Goal: Task Accomplishment & Management: Use online tool/utility

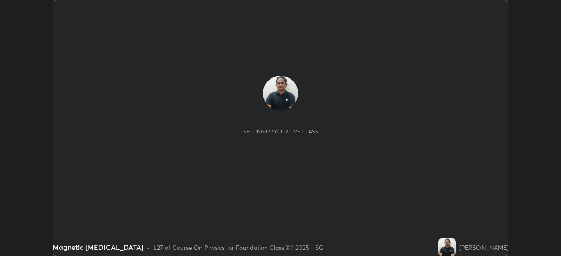
scroll to position [256, 560]
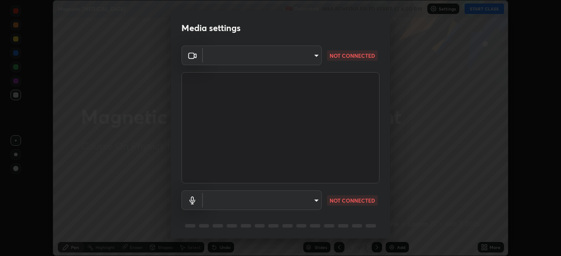
type input "846d0ba8f5080ab81b5b071cdfefeec17a04dc93fe71064fe08a1f5c66129023"
type input "communications"
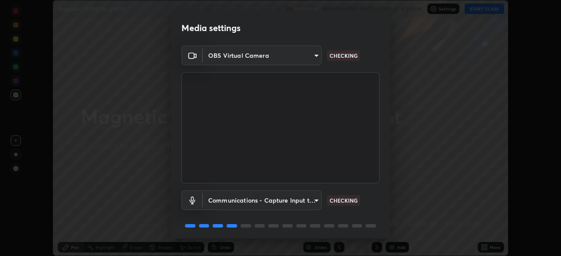
scroll to position [31, 0]
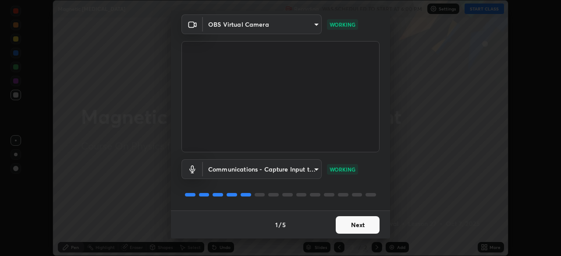
click at [338, 226] on button "Next" at bounding box center [358, 225] width 44 height 18
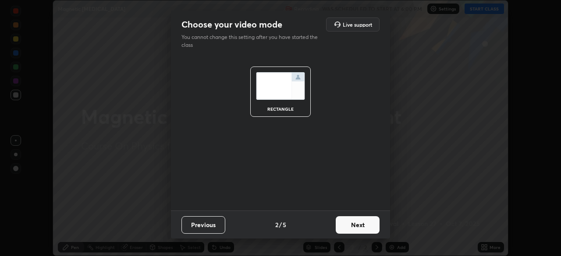
click at [342, 226] on button "Next" at bounding box center [358, 225] width 44 height 18
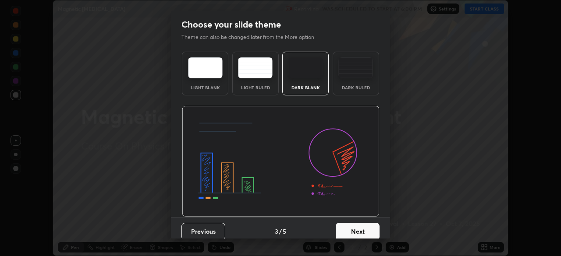
click at [342, 227] on button "Next" at bounding box center [358, 232] width 44 height 18
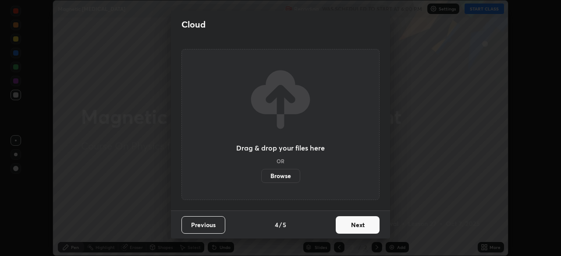
click at [342, 228] on button "Next" at bounding box center [358, 225] width 44 height 18
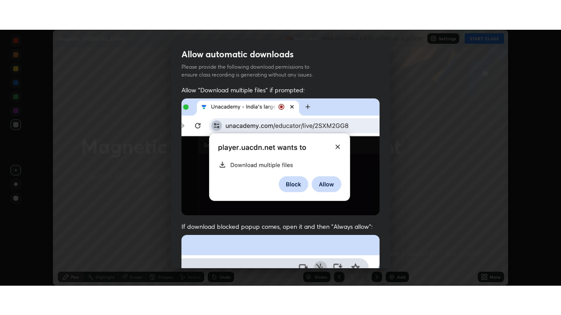
scroll to position [210, 0]
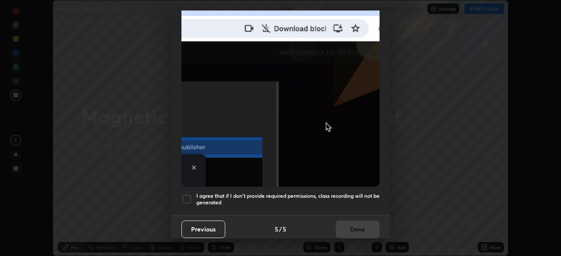
click at [196, 193] on h5 "I agree that if I don't provide required permissions, class recording will not …" at bounding box center [287, 200] width 183 height 14
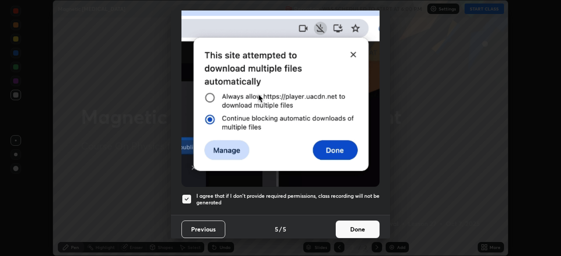
click at [344, 230] on button "Done" at bounding box center [358, 230] width 44 height 18
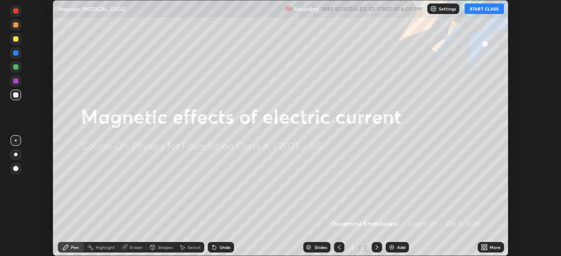
click at [489, 6] on button "START CLASS" at bounding box center [483, 9] width 39 height 11
click at [489, 246] on div "More" at bounding box center [491, 247] width 26 height 11
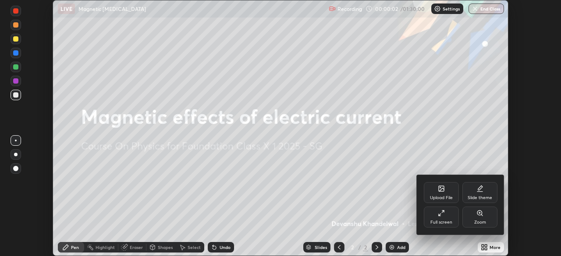
click at [430, 213] on div "Full screen" at bounding box center [441, 217] width 35 height 21
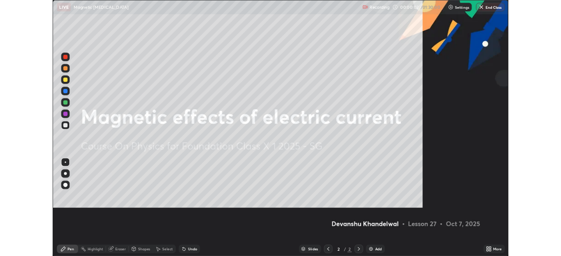
scroll to position [315, 561]
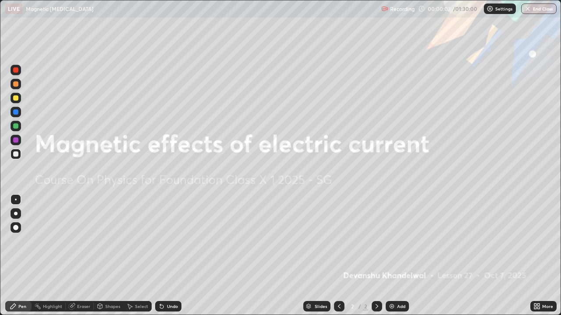
click at [399, 256] on div "Add" at bounding box center [401, 307] width 8 height 4
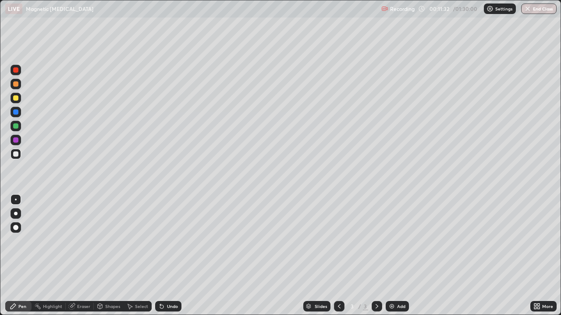
click at [162, 256] on icon at bounding box center [161, 306] width 7 height 7
click at [160, 256] on icon at bounding box center [162, 307] width 4 height 4
click at [170, 256] on div "Undo" at bounding box center [172, 307] width 11 height 4
click at [172, 256] on div "Undo" at bounding box center [172, 307] width 11 height 4
click at [162, 256] on icon at bounding box center [162, 307] width 4 height 4
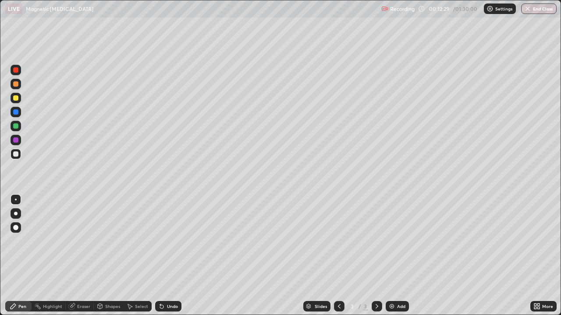
click at [160, 256] on icon at bounding box center [162, 307] width 4 height 4
click at [162, 256] on icon at bounding box center [161, 306] width 7 height 7
click at [160, 256] on icon at bounding box center [160, 305] width 1 height 1
click at [158, 256] on div "Undo" at bounding box center [168, 306] width 26 height 11
click at [160, 256] on icon at bounding box center [160, 305] width 1 height 1
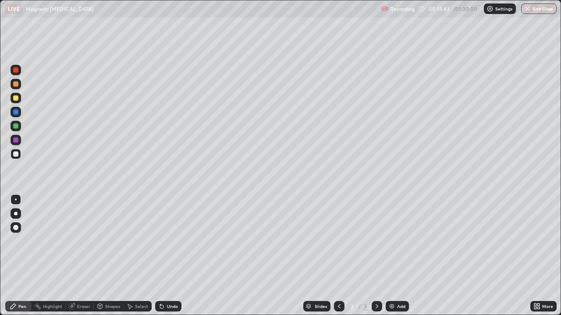
click at [392, 256] on img at bounding box center [391, 306] width 7 height 7
click at [174, 256] on div "Undo" at bounding box center [168, 306] width 26 height 11
click at [16, 126] on div at bounding box center [15, 126] width 5 height 5
click at [170, 256] on div "Undo" at bounding box center [172, 307] width 11 height 4
click at [390, 256] on img at bounding box center [391, 306] width 7 height 7
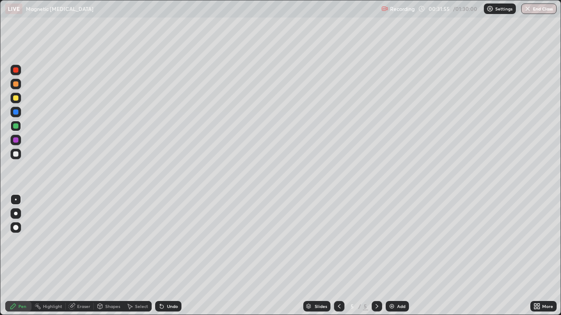
click at [15, 153] on div at bounding box center [15, 154] width 5 height 5
click at [335, 256] on div at bounding box center [339, 306] width 11 height 11
click at [73, 256] on icon at bounding box center [72, 306] width 5 height 4
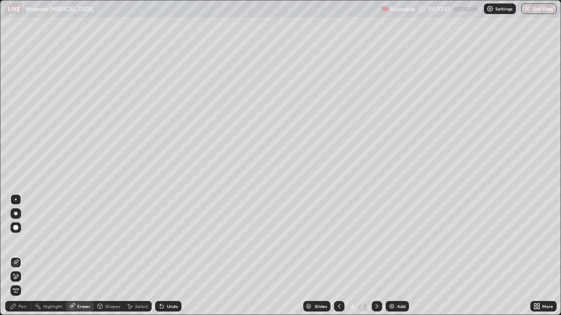
click at [19, 256] on div "Pen" at bounding box center [18, 306] width 26 height 11
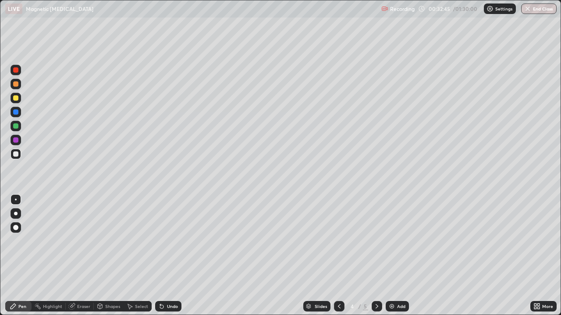
click at [17, 125] on div at bounding box center [15, 126] width 5 height 5
click at [376, 256] on icon at bounding box center [376, 306] width 7 height 7
click at [79, 256] on div "Eraser" at bounding box center [83, 307] width 13 height 4
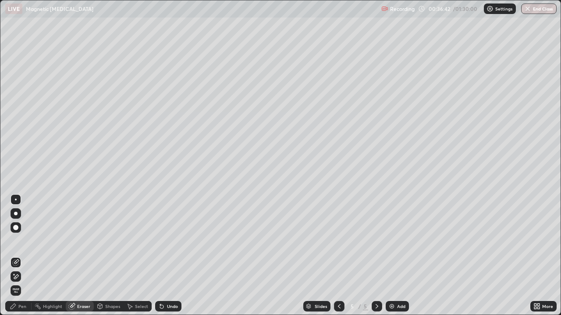
click at [15, 256] on icon at bounding box center [13, 306] width 7 height 7
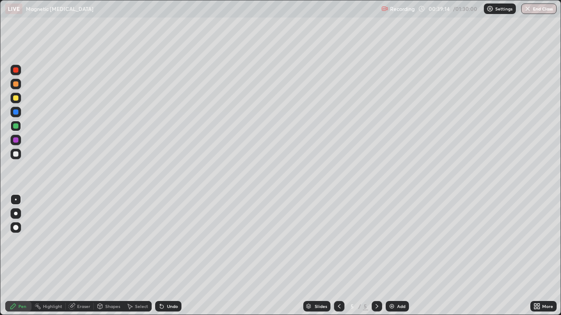
click at [393, 256] on img at bounding box center [391, 306] width 7 height 7
click at [177, 256] on div "Undo" at bounding box center [168, 306] width 26 height 11
click at [178, 256] on div "Undo" at bounding box center [168, 306] width 26 height 11
click at [170, 256] on div "Undo" at bounding box center [172, 307] width 11 height 4
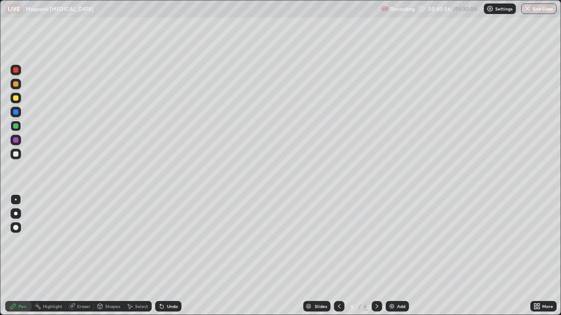
click at [171, 256] on div "Undo" at bounding box center [172, 307] width 11 height 4
click at [172, 256] on div "Undo" at bounding box center [172, 307] width 11 height 4
click at [160, 256] on icon at bounding box center [160, 305] width 1 height 1
click at [163, 256] on div "Undo" at bounding box center [168, 306] width 26 height 11
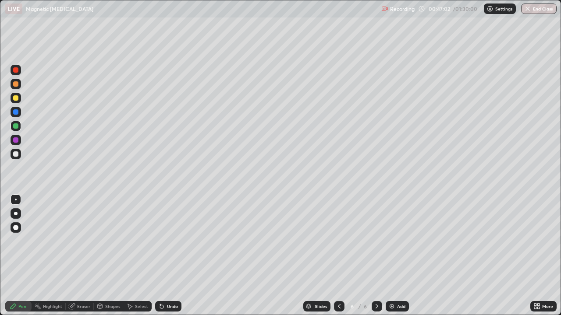
click at [165, 256] on div "Undo" at bounding box center [168, 306] width 26 height 11
click at [167, 256] on div "Undo" at bounding box center [172, 307] width 11 height 4
click at [162, 256] on icon at bounding box center [162, 307] width 4 height 4
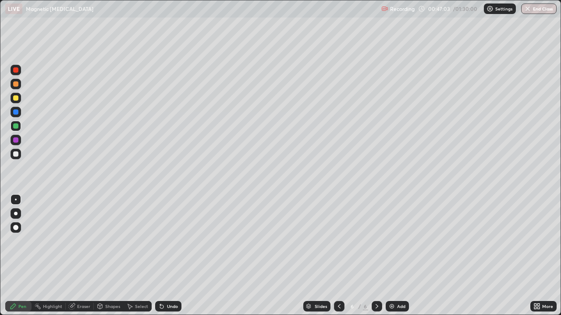
click at [160, 256] on icon at bounding box center [160, 305] width 1 height 1
click at [18, 116] on div at bounding box center [16, 112] width 11 height 11
click at [170, 256] on div "Undo" at bounding box center [168, 306] width 26 height 11
click at [170, 256] on div "Undo" at bounding box center [172, 307] width 11 height 4
click at [169, 256] on div "Undo" at bounding box center [172, 307] width 11 height 4
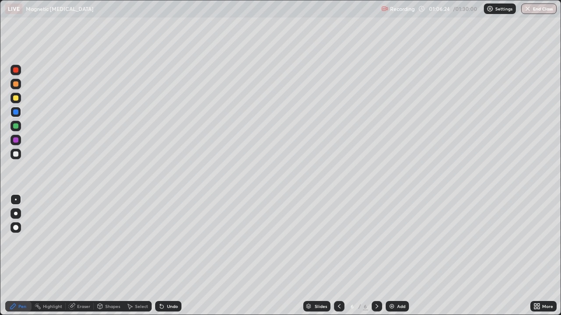
click at [389, 256] on img at bounding box center [391, 306] width 7 height 7
click at [136, 256] on div "Select" at bounding box center [141, 307] width 13 height 4
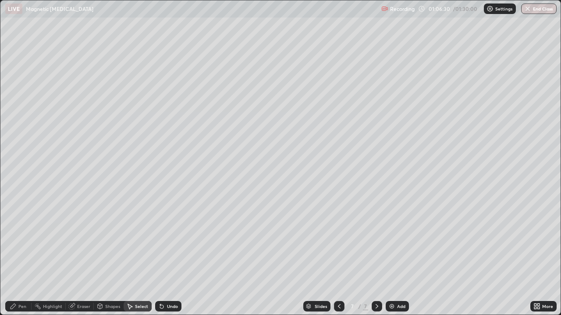
click at [106, 256] on div "Shapes" at bounding box center [109, 306] width 30 height 11
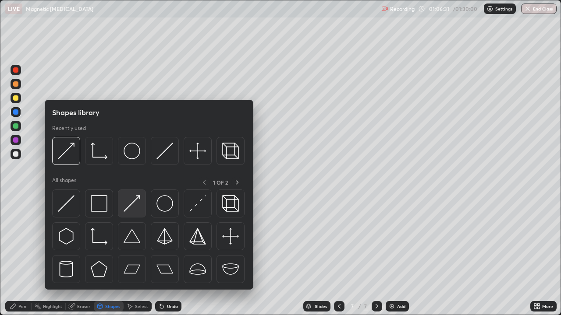
click at [139, 196] on img at bounding box center [132, 203] width 17 height 17
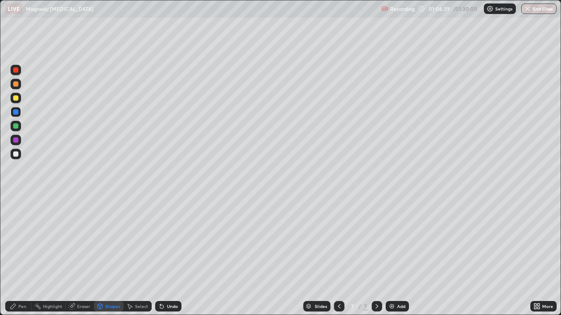
click at [17, 156] on div at bounding box center [15, 154] width 5 height 5
click at [17, 256] on div "Pen" at bounding box center [18, 306] width 26 height 11
click at [18, 124] on div at bounding box center [16, 126] width 11 height 11
click at [112, 256] on div "Shapes" at bounding box center [112, 307] width 15 height 4
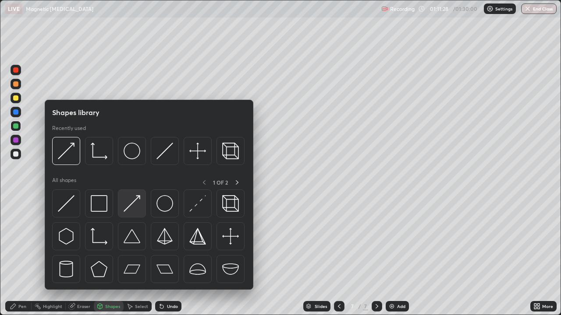
click at [135, 198] on img at bounding box center [132, 203] width 17 height 17
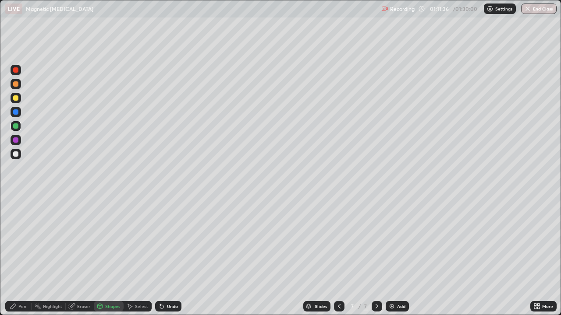
click at [20, 256] on div "Pen" at bounding box center [18, 306] width 26 height 11
click at [18, 152] on div at bounding box center [15, 154] width 5 height 5
click at [167, 256] on div "Undo" at bounding box center [172, 307] width 11 height 4
click at [168, 256] on div "Undo" at bounding box center [172, 307] width 11 height 4
click at [167, 256] on div "Undo" at bounding box center [172, 307] width 11 height 4
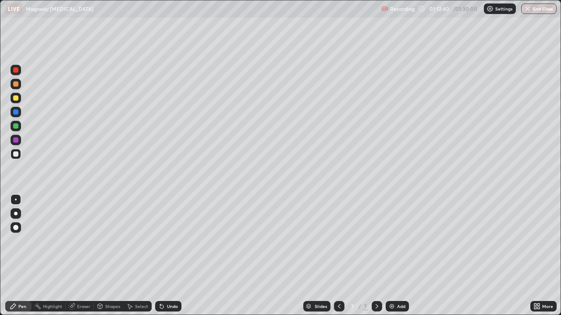
click at [169, 256] on div "Undo" at bounding box center [172, 307] width 11 height 4
click at [170, 256] on div "Undo" at bounding box center [172, 307] width 11 height 4
click at [17, 142] on div at bounding box center [15, 140] width 5 height 5
click at [537, 9] on button "End Class" at bounding box center [539, 9] width 35 height 11
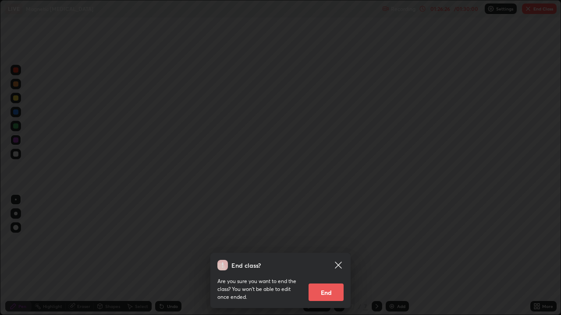
click at [334, 256] on button "End" at bounding box center [325, 293] width 35 height 18
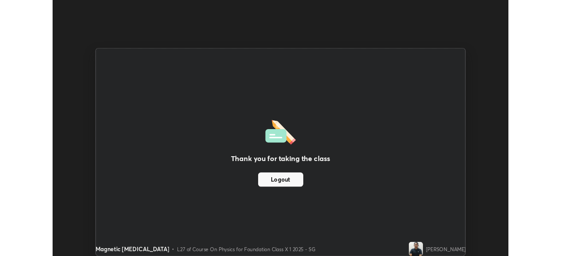
scroll to position [43563, 43258]
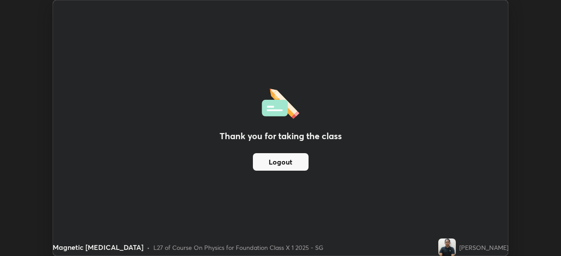
click at [294, 160] on button "Logout" at bounding box center [281, 162] width 56 height 18
click at [432, 26] on div "Thank you for taking the class Logout" at bounding box center [280, 127] width 455 height 255
